Goal: Register for event/course

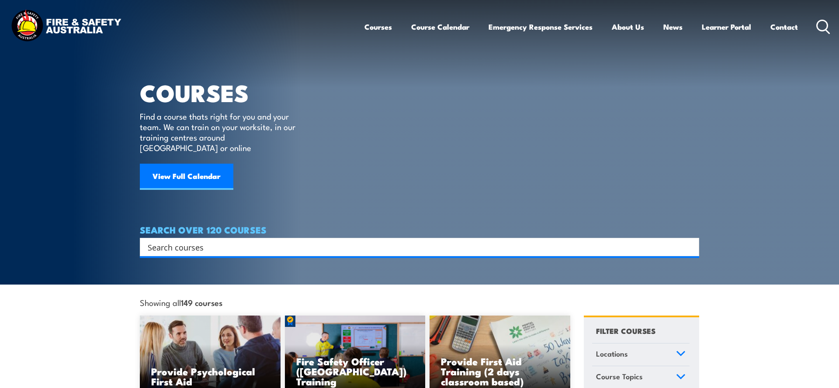
click at [230, 241] on input "Search input" at bounding box center [414, 247] width 532 height 13
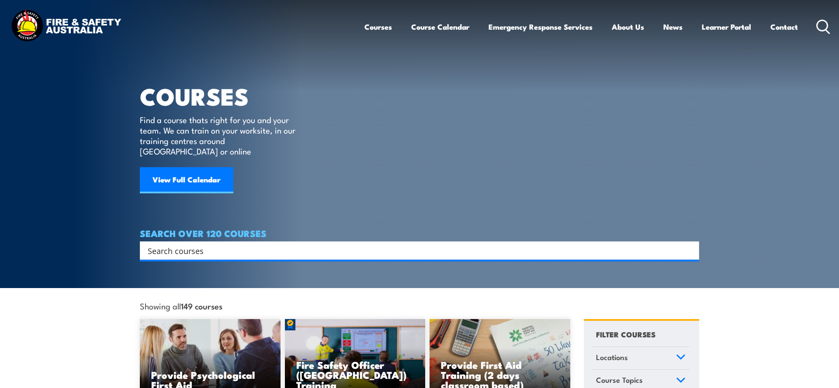
scroll to position [0, 0]
click at [223, 244] on input "Search input" at bounding box center [414, 250] width 532 height 13
type input "Fire safety"
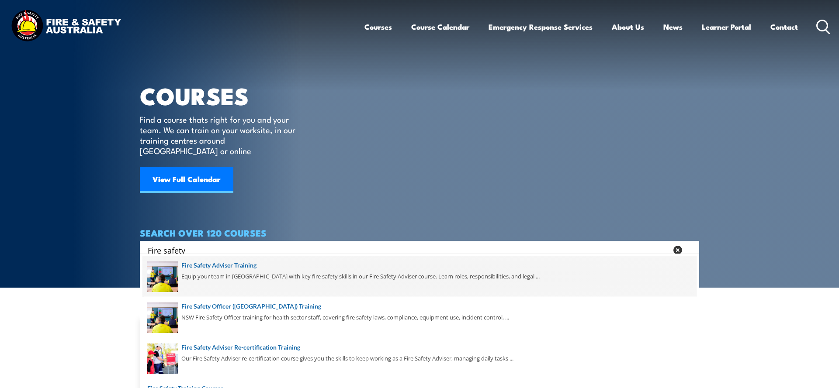
scroll to position [2, 0]
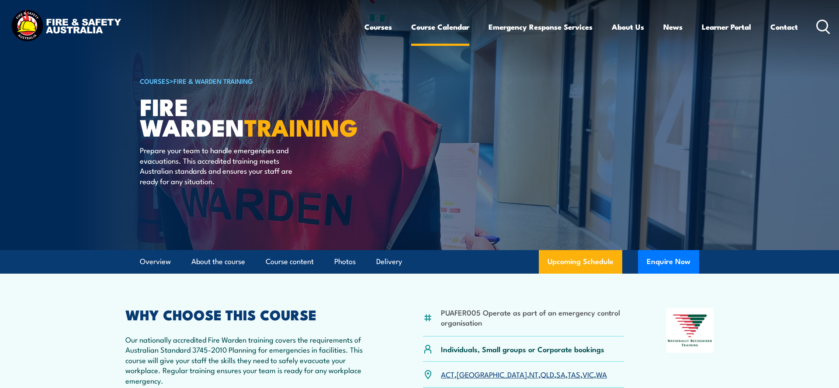
click at [432, 28] on link "Course Calendar" at bounding box center [440, 26] width 58 height 23
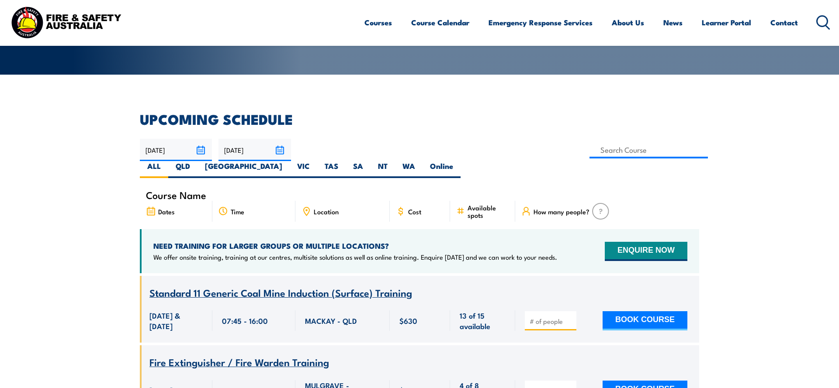
scroll to position [172, 0]
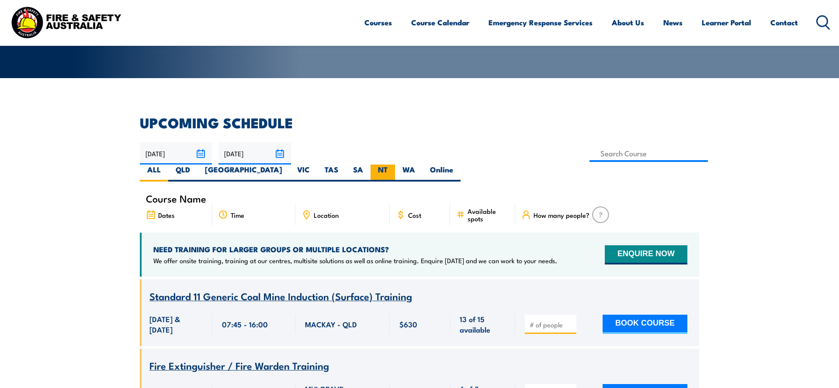
click at [395, 165] on label "NT" at bounding box center [383, 173] width 24 height 17
click at [393, 165] on input "NT" at bounding box center [391, 168] width 6 height 6
radio input "true"
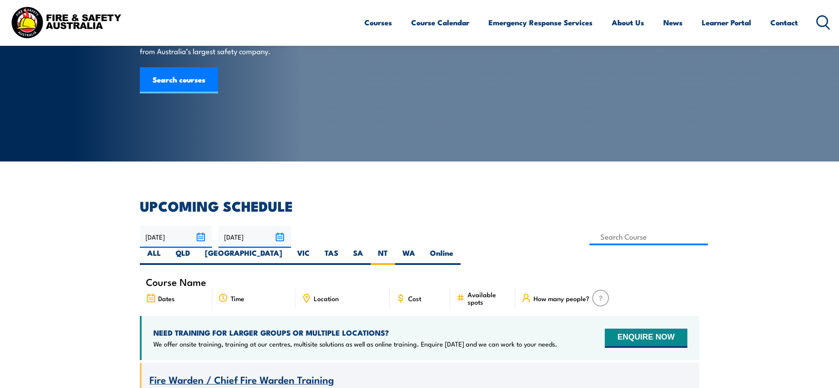
scroll to position [88, 0]
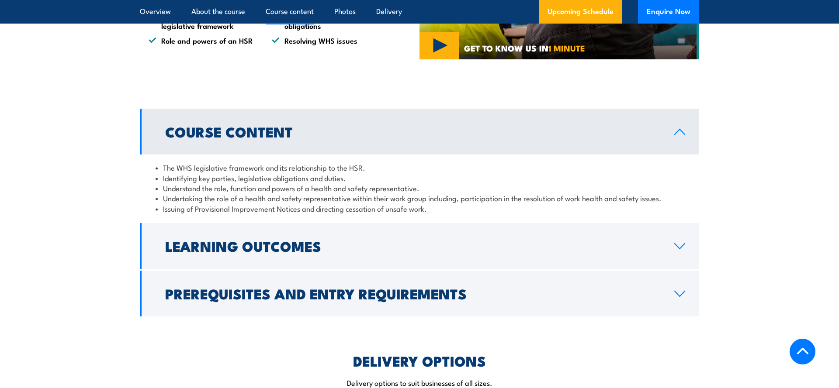
scroll to position [673, 0]
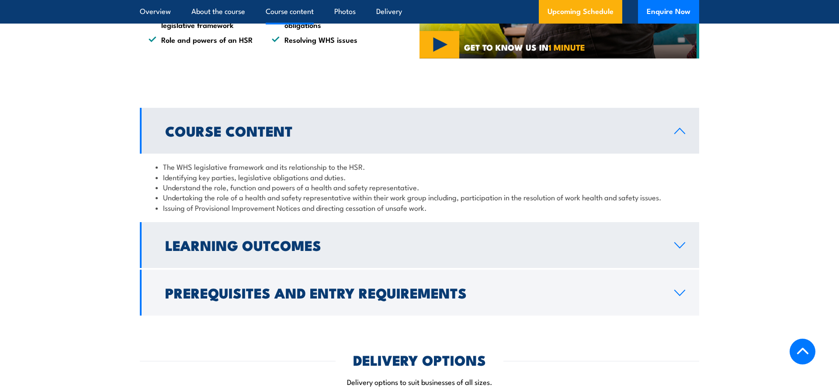
click at [683, 243] on link "Learning Outcomes" at bounding box center [419, 245] width 559 height 46
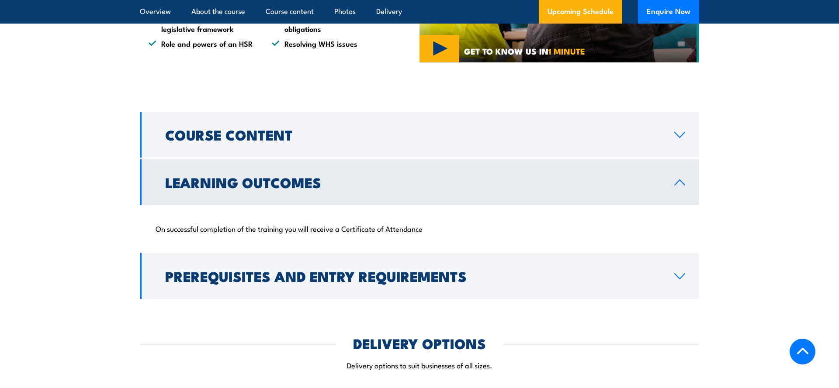
scroll to position [666, 0]
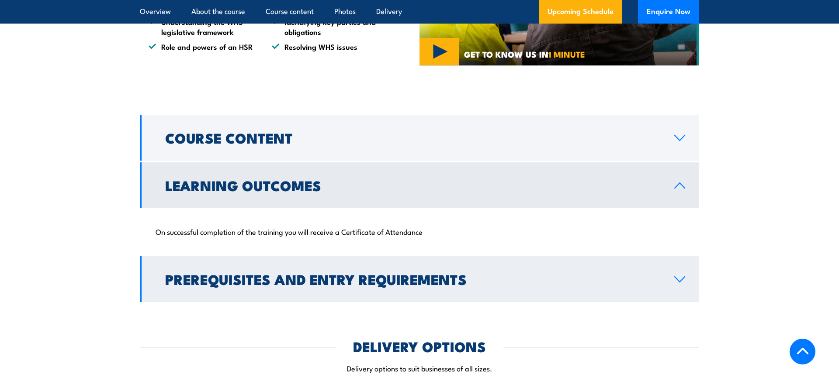
click at [681, 276] on icon at bounding box center [680, 279] width 12 height 7
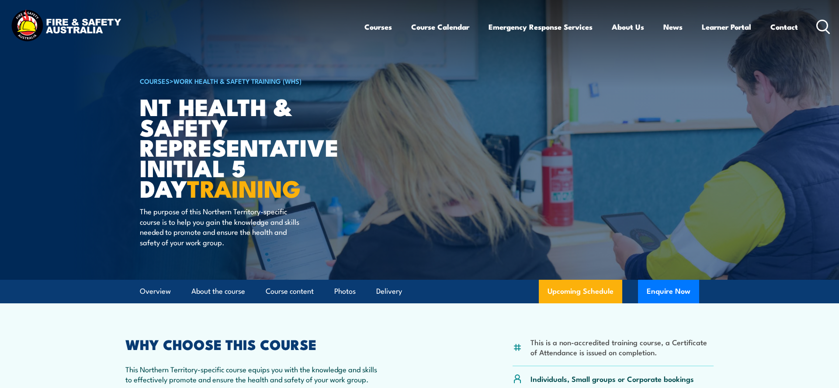
scroll to position [0, 0]
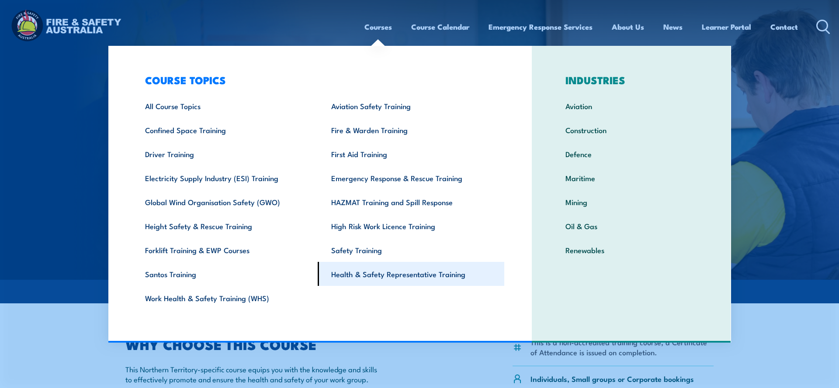
click at [408, 276] on link "Health & Safety Representative Training" at bounding box center [411, 274] width 187 height 24
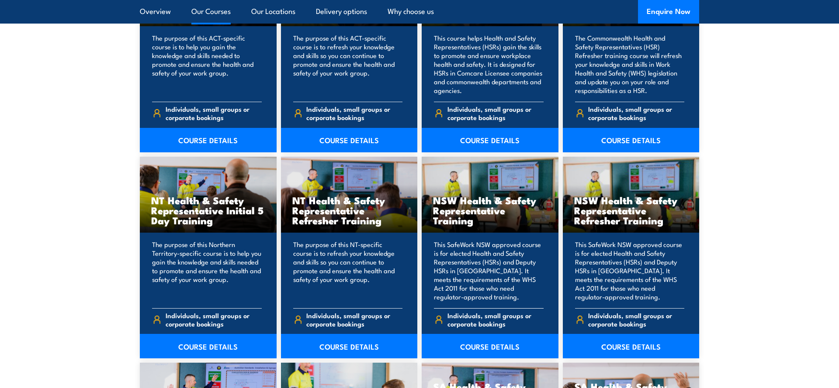
scroll to position [812, 0]
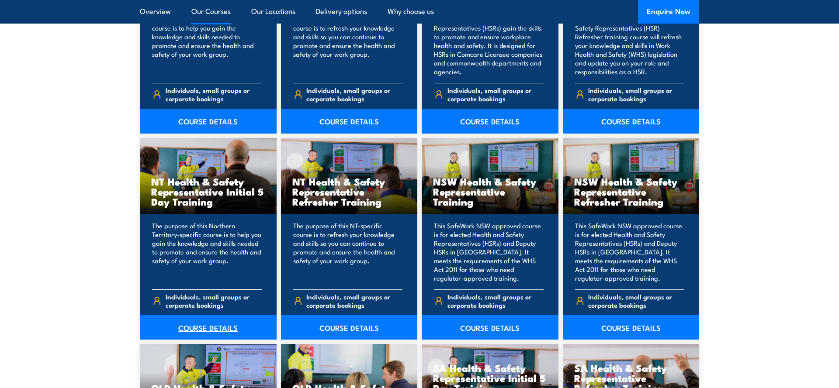
click at [214, 325] on link "COURSE DETAILS" at bounding box center [208, 328] width 137 height 24
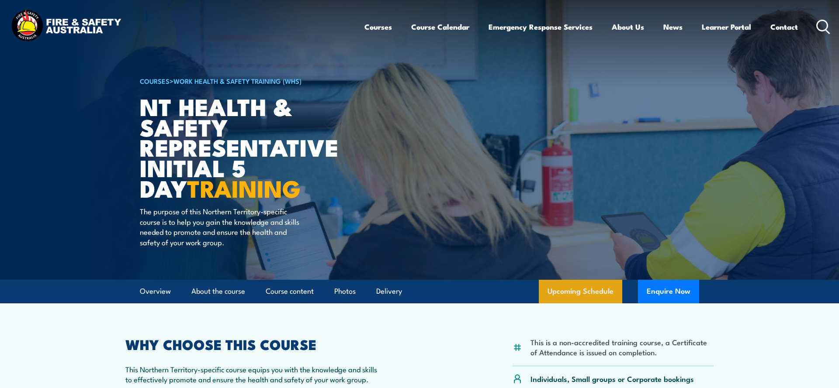
click at [582, 285] on link "Upcoming Schedule" at bounding box center [580, 292] width 83 height 24
